Goal: Information Seeking & Learning: Learn about a topic

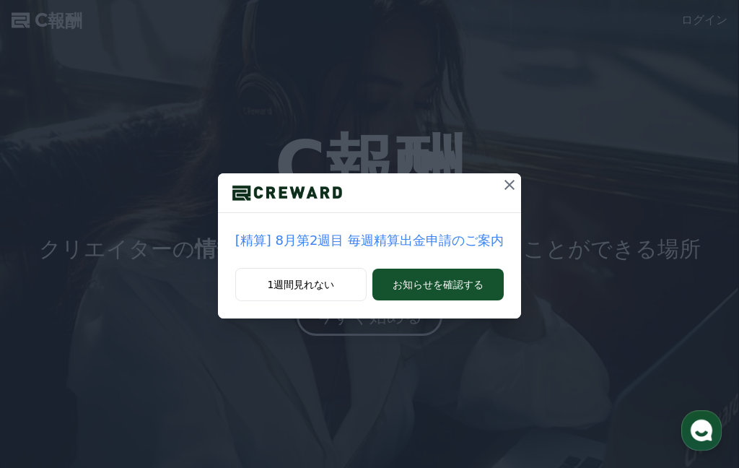
click at [444, 281] on font "お知らせを確認する" at bounding box center [438, 285] width 91 height 12
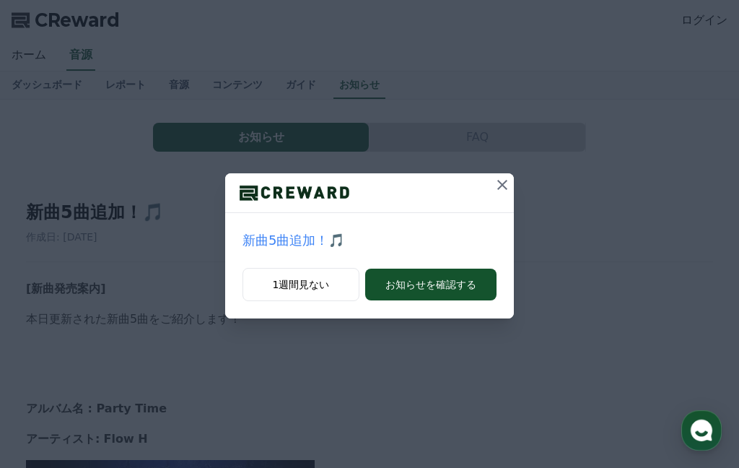
click at [499, 188] on icon at bounding box center [502, 185] width 10 height 10
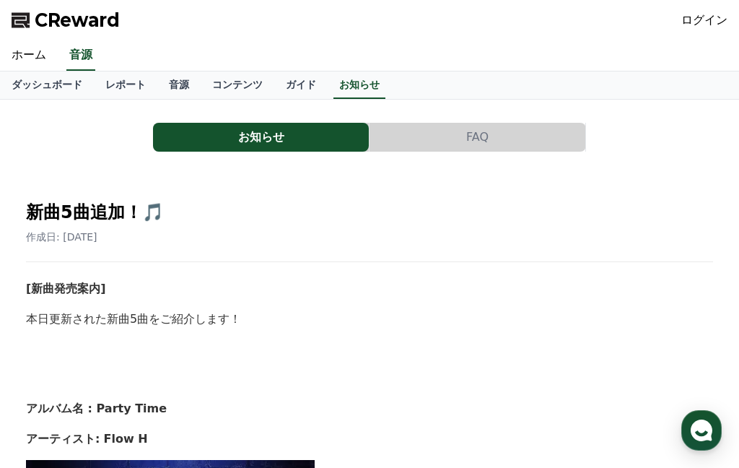
click at [32, 52] on link "ホーム" at bounding box center [29, 55] width 58 height 30
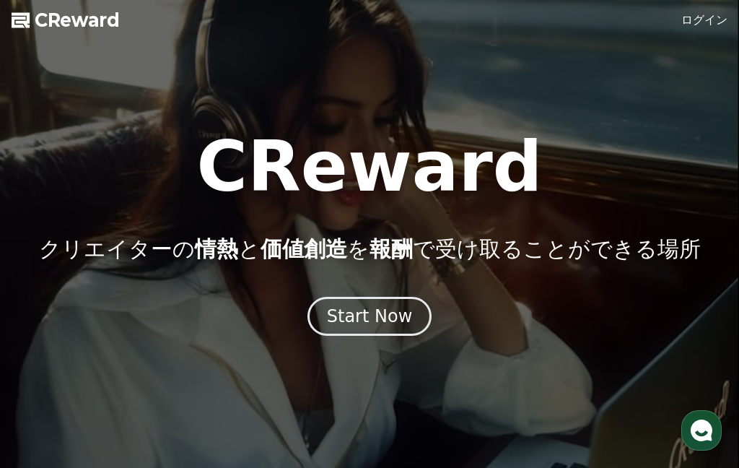
click at [395, 315] on div "Start Now" at bounding box center [370, 316] width 86 height 23
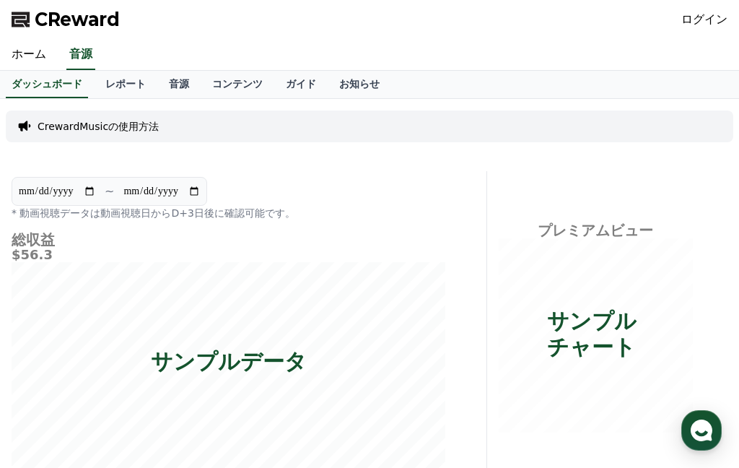
scroll to position [26, 0]
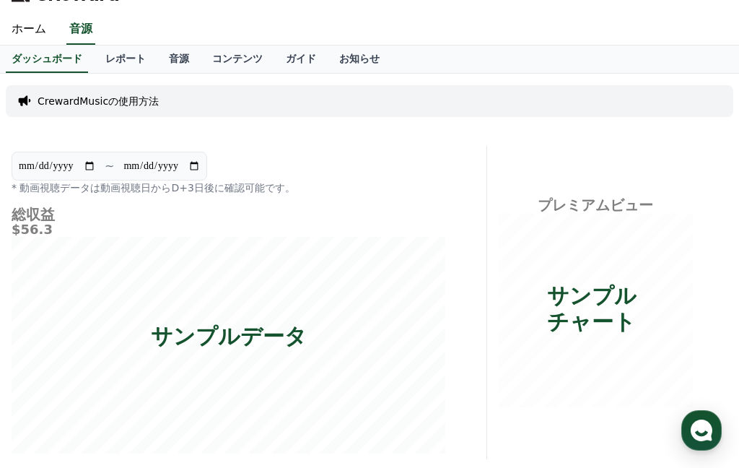
click at [129, 100] on p "CrewardMusicの使用方法" at bounding box center [98, 101] width 121 height 14
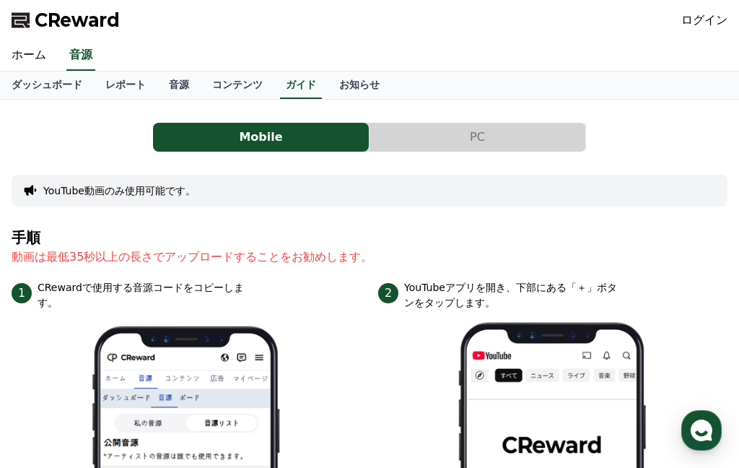
click at [478, 140] on button "PC" at bounding box center [477, 137] width 216 height 29
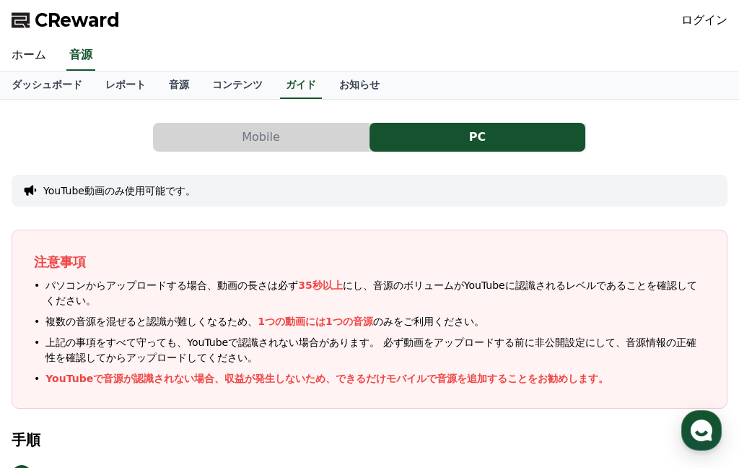
click at [37, 57] on link "ホーム" at bounding box center [29, 55] width 58 height 30
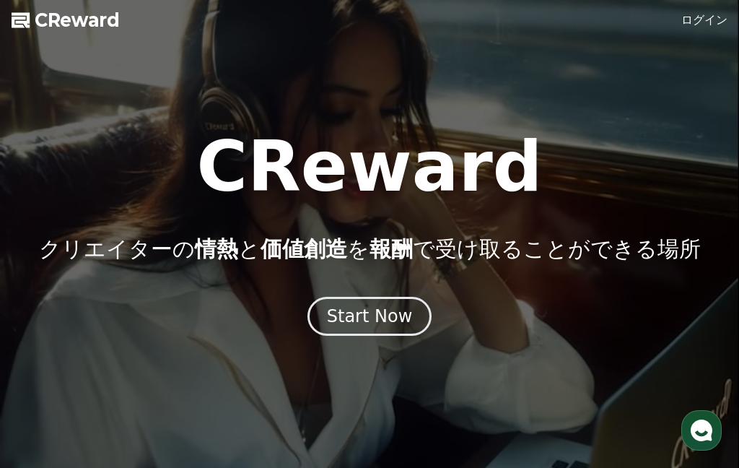
click at [375, 310] on div "Start Now" at bounding box center [370, 316] width 86 height 23
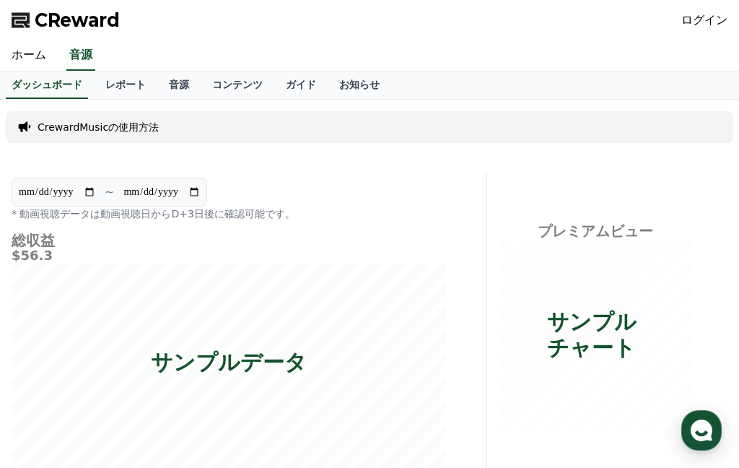
click at [124, 84] on link "レポート" at bounding box center [126, 84] width 64 height 27
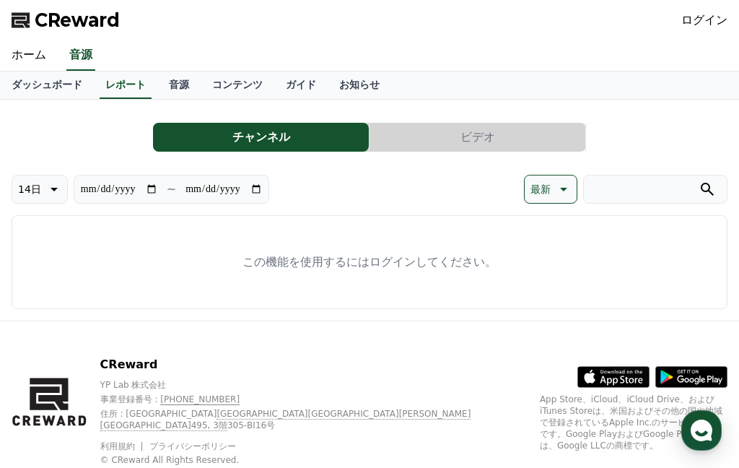
click at [174, 92] on link "音源" at bounding box center [178, 84] width 43 height 27
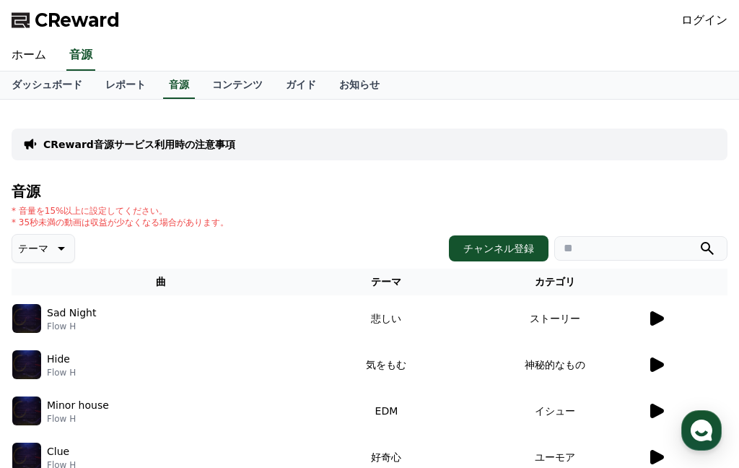
click at [645, 315] on td "ストーリー" at bounding box center [554, 318] width 183 height 46
click at [657, 313] on icon at bounding box center [655, 318] width 17 height 17
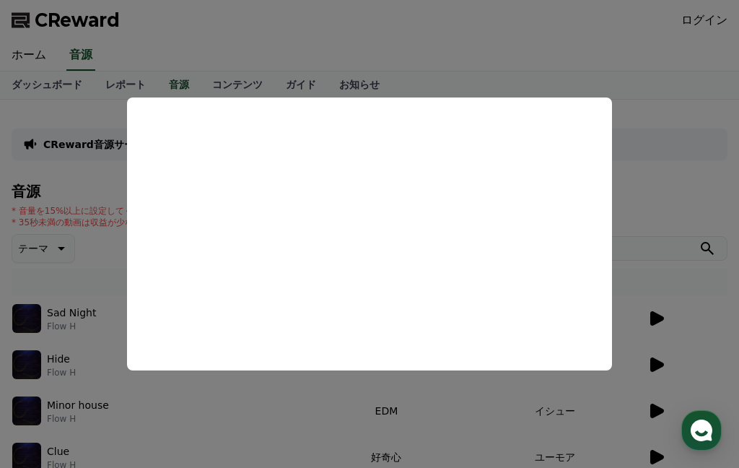
click at [695, 146] on button "close modal" at bounding box center [369, 234] width 739 height 468
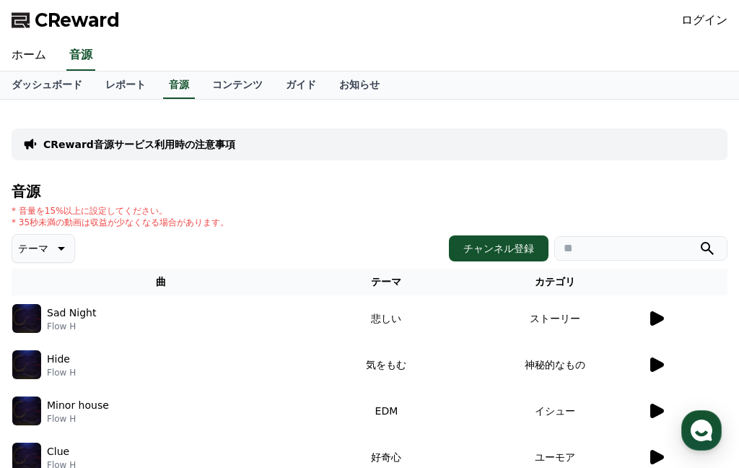
click at [675, 152] on div "CReward音源サービス利用時の注意事項" at bounding box center [370, 144] width 716 height 32
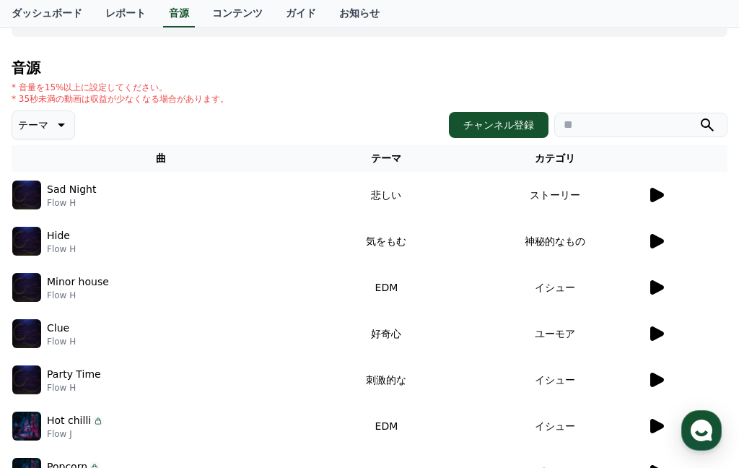
scroll to position [123, 0]
click at [45, 18] on link "ダッシュボード" at bounding box center [47, 13] width 94 height 27
